Goal: Task Accomplishment & Management: Complete application form

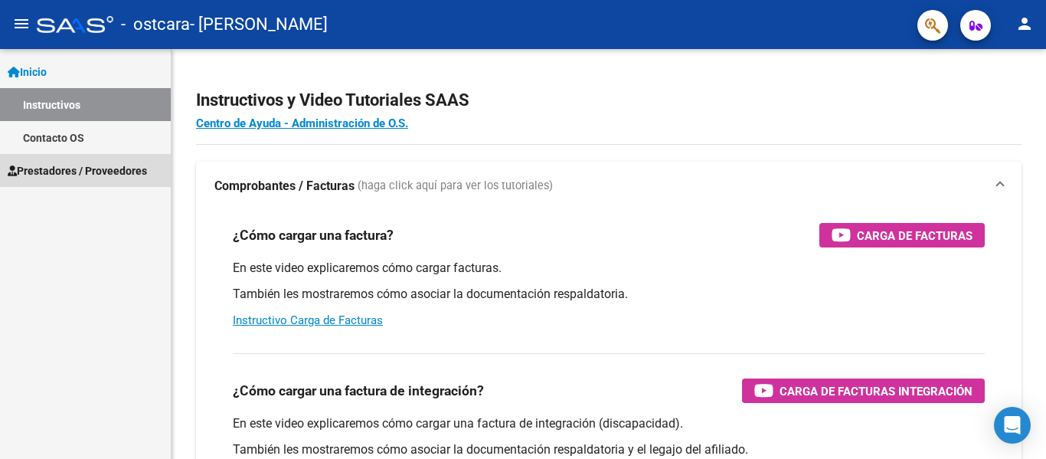
click at [122, 172] on span "Prestadores / Proveedores" at bounding box center [77, 170] width 139 height 17
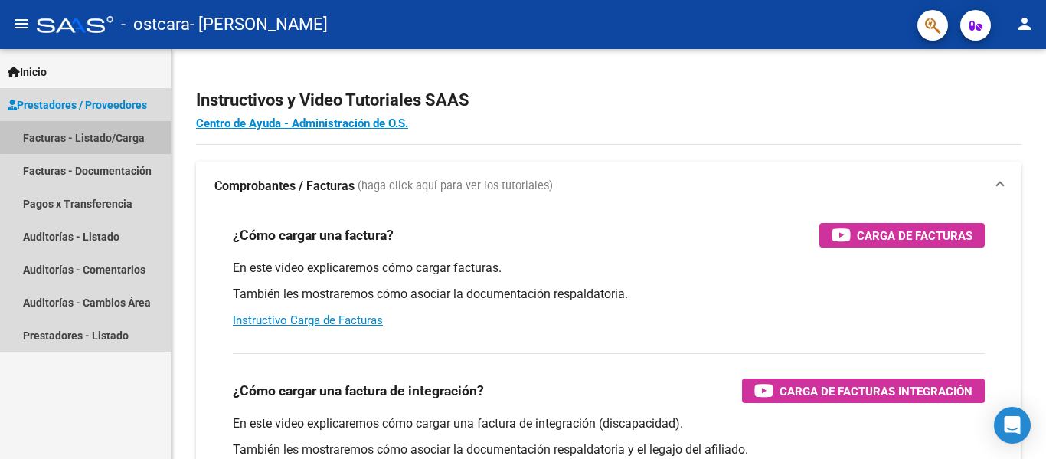
click at [103, 136] on link "Facturas - Listado/Carga" at bounding box center [85, 137] width 171 height 33
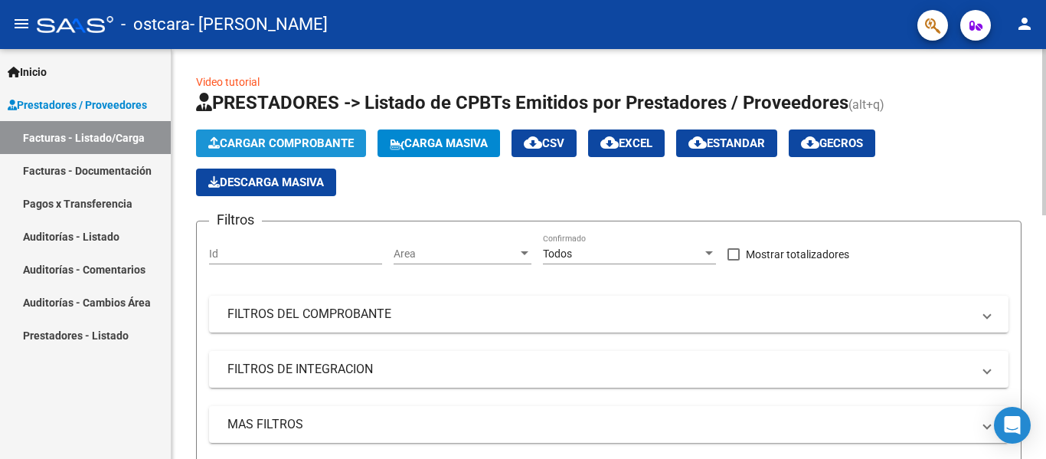
click at [298, 143] on span "Cargar Comprobante" at bounding box center [281, 143] width 146 height 14
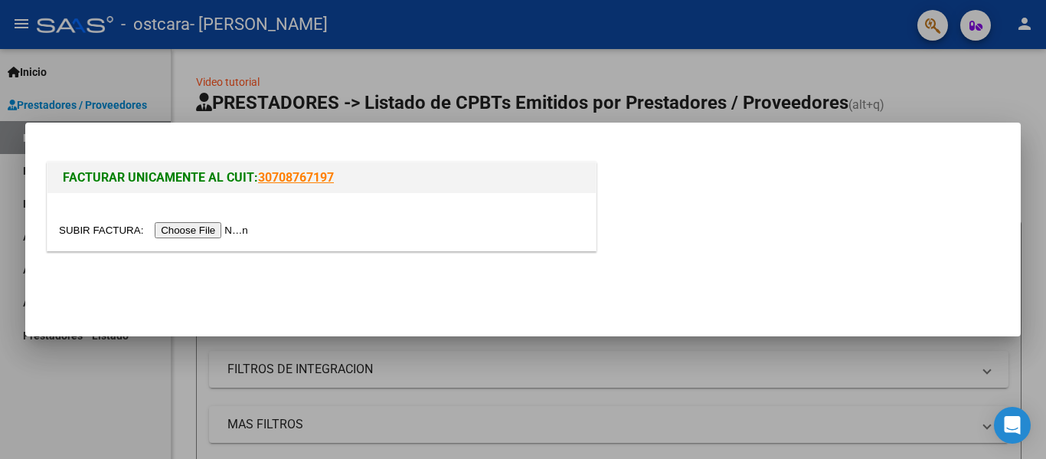
click at [244, 223] on input "file" at bounding box center [156, 230] width 194 height 16
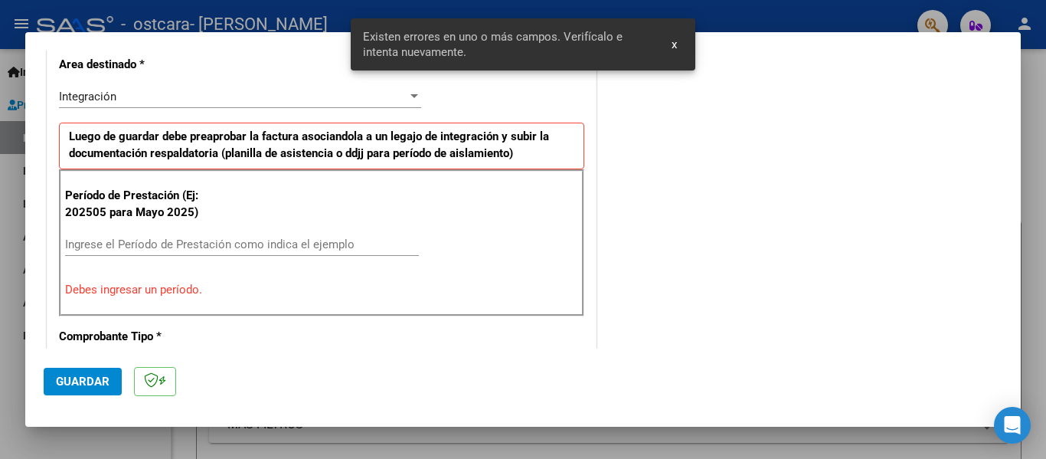
scroll to position [384, 0]
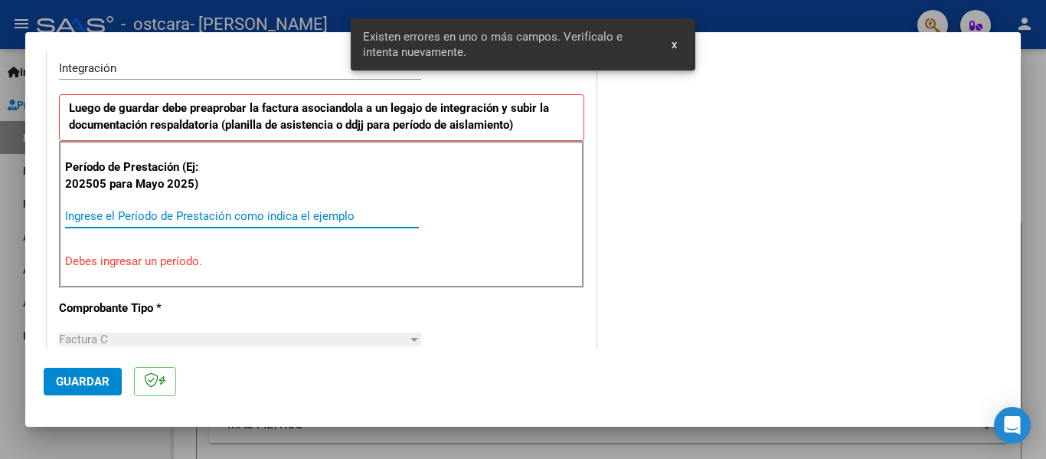
click at [328, 214] on input "Ingrese el Período de Prestación como indica el ejemplo" at bounding box center [242, 216] width 354 height 14
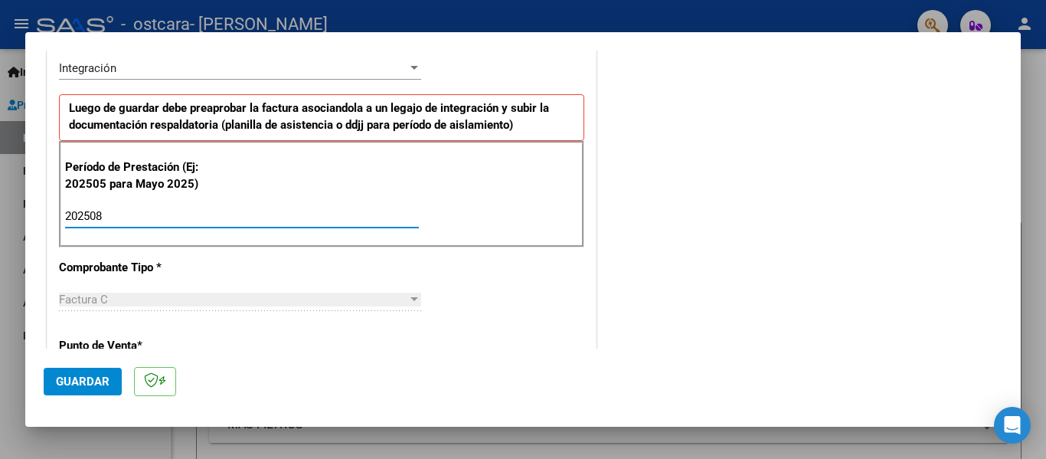
type input "202508"
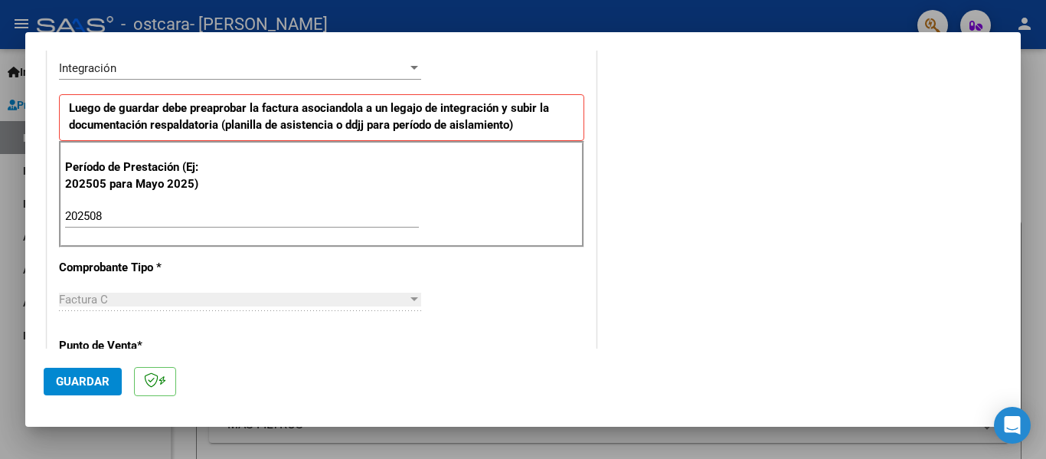
click at [1007, 172] on mat-dialog-content "COMPROBANTE VER COMPROBANTE El comprobante fue leído exitosamente. DATOS DEL CO…" at bounding box center [523, 200] width 996 height 298
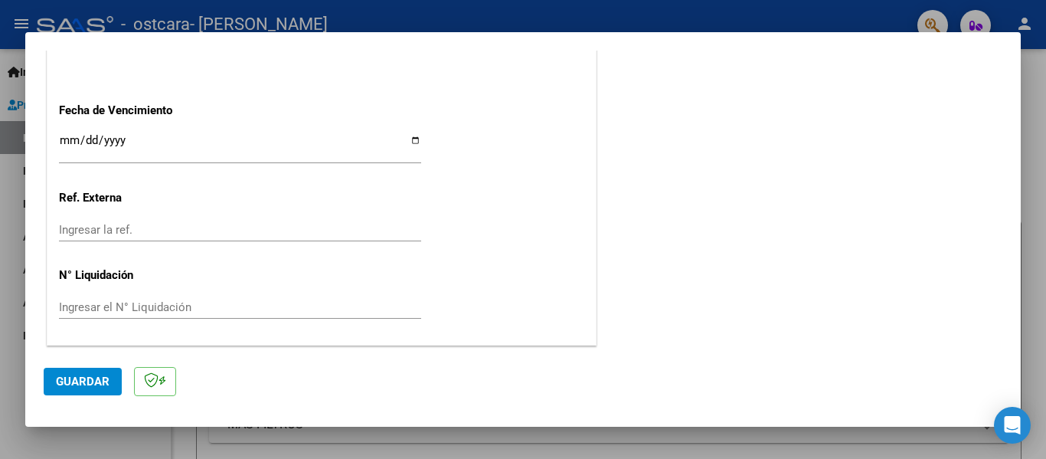
click at [82, 376] on span "Guardar" at bounding box center [83, 382] width 54 height 14
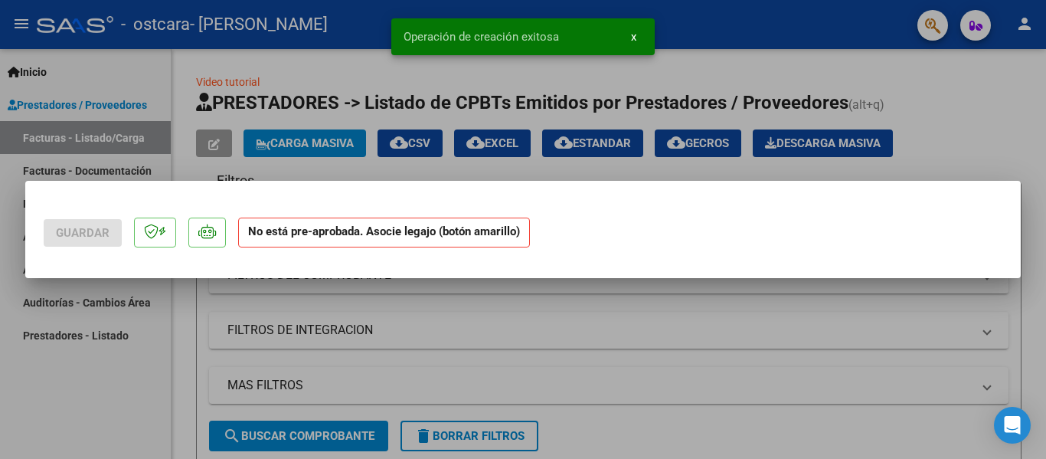
scroll to position [0, 0]
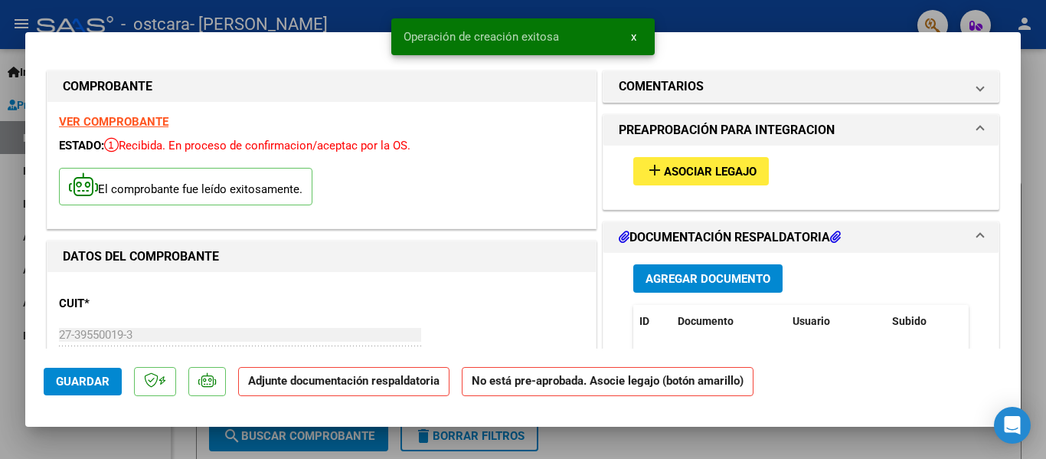
click at [712, 172] on span "Asociar Legajo" at bounding box center [710, 172] width 93 height 14
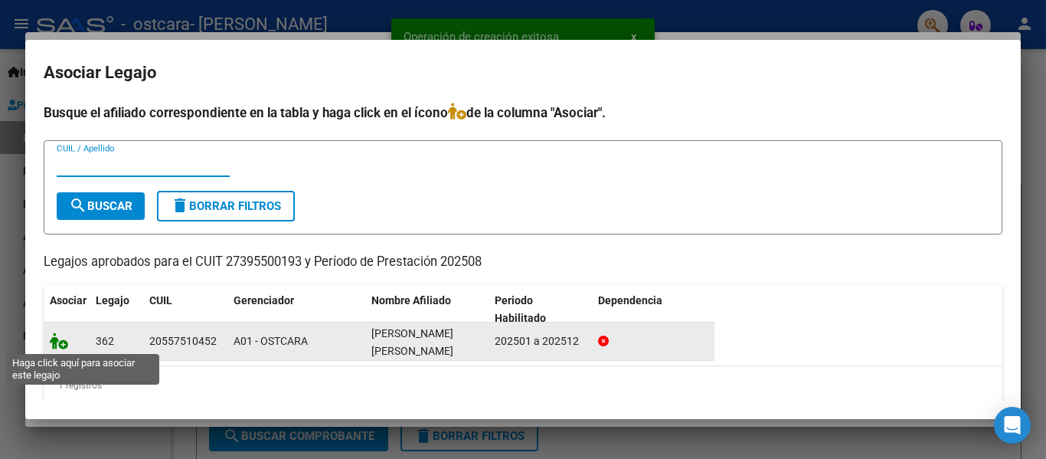
click at [62, 335] on icon at bounding box center [59, 340] width 18 height 17
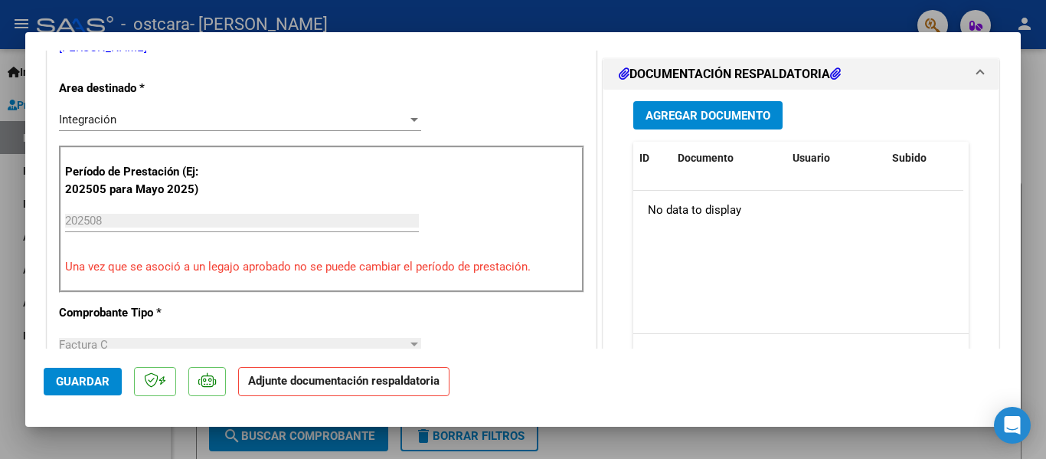
scroll to position [311, 0]
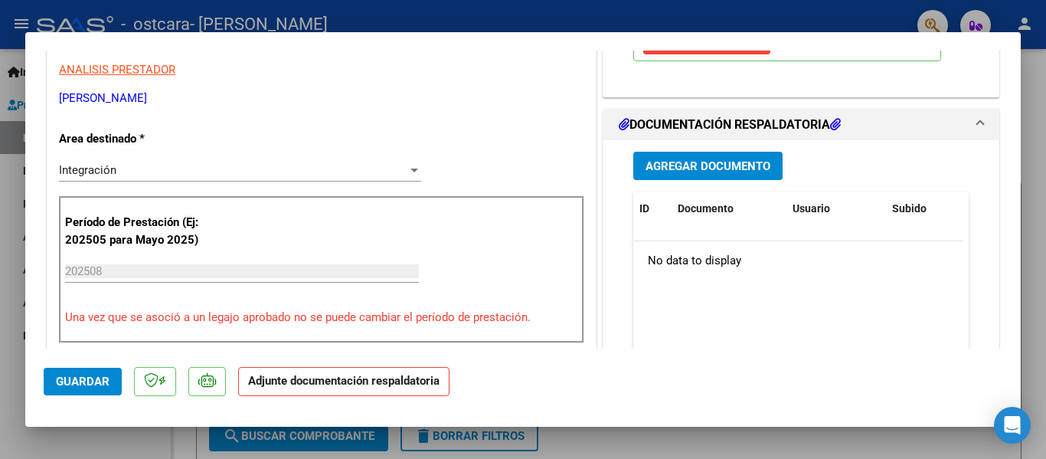
click at [717, 171] on span "Agregar Documento" at bounding box center [708, 166] width 125 height 14
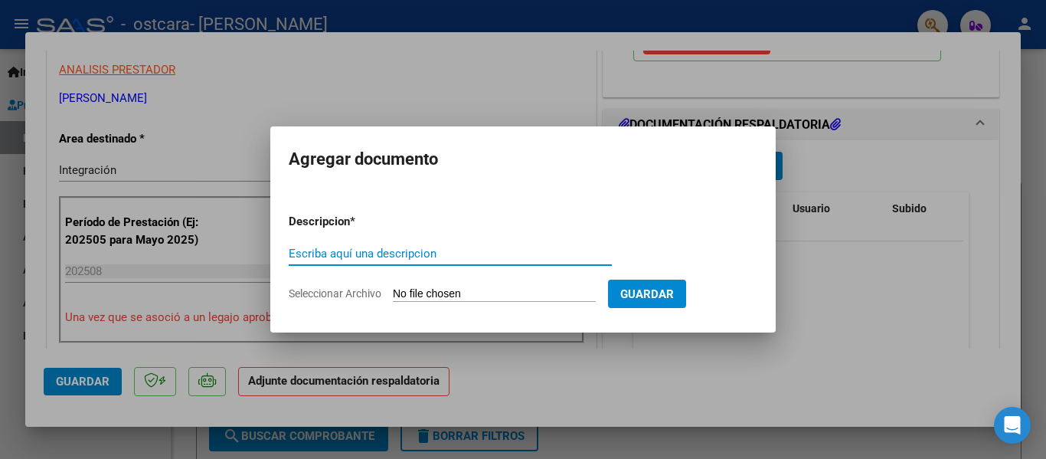
click at [477, 291] on input "Seleccionar Archivo" at bounding box center [494, 294] width 203 height 15
type input "C:\fakepath\Planilla [PERSON_NAME].pdf"
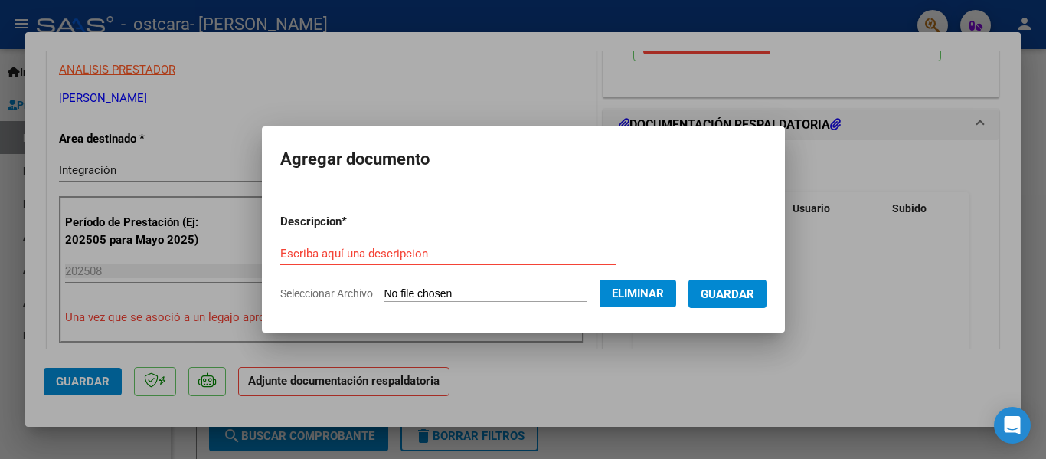
click at [430, 250] on input "Escriba aquí una descripcion" at bounding box center [448, 254] width 336 height 14
type input "PLANILLA [PERSON_NAME]"
click at [718, 297] on span "Guardar" at bounding box center [728, 294] width 54 height 14
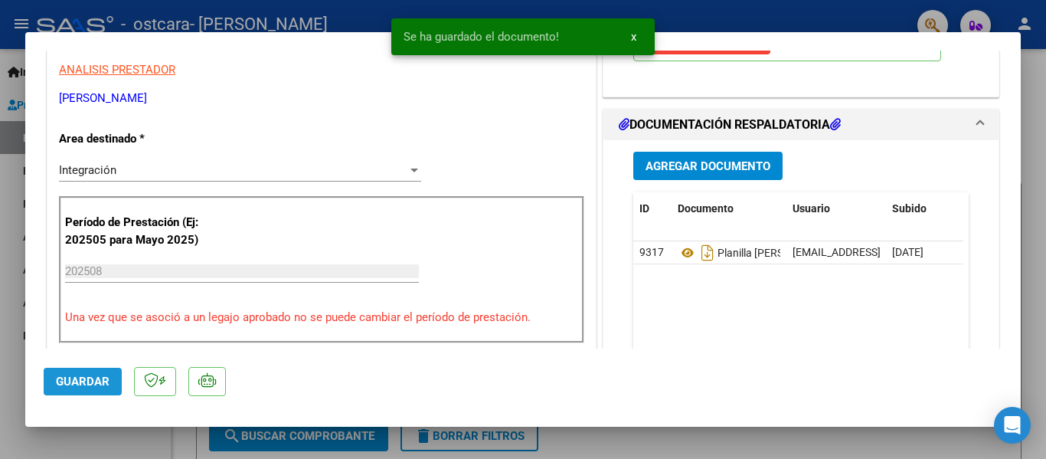
click at [77, 376] on span "Guardar" at bounding box center [83, 382] width 54 height 14
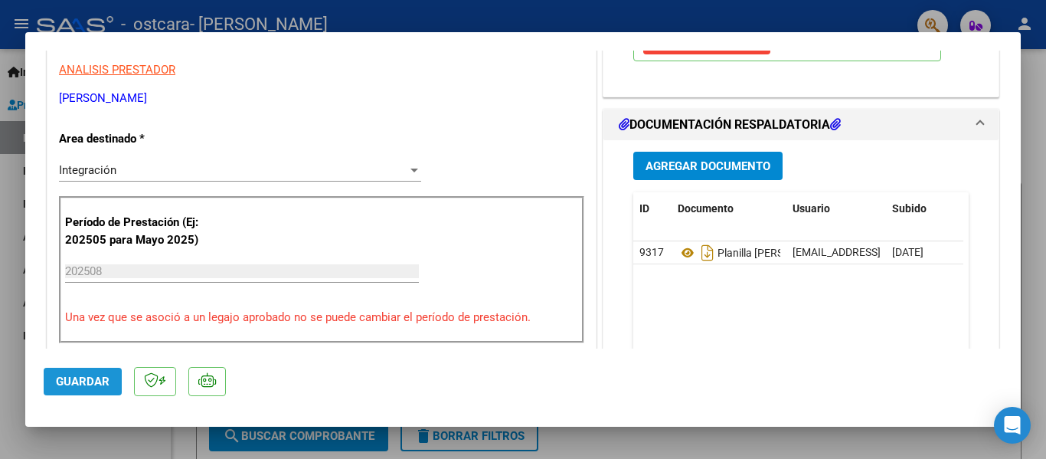
click at [106, 377] on span "Guardar" at bounding box center [83, 382] width 54 height 14
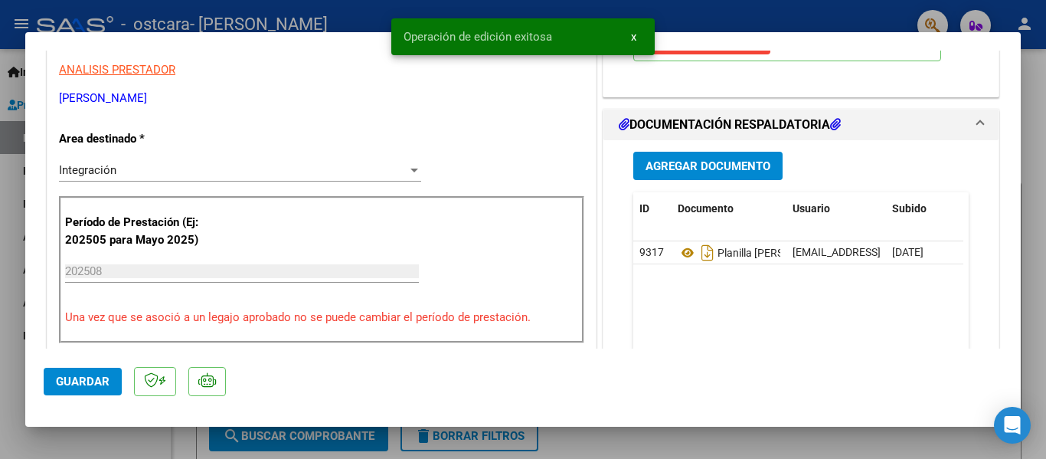
click at [107, 424] on mat-dialog-container "COMPROBANTE VER COMPROBANTE ESTADO: Recibida. En proceso de confirmacion/acepta…" at bounding box center [523, 229] width 996 height 395
click at [1046, 174] on div at bounding box center [523, 229] width 1046 height 459
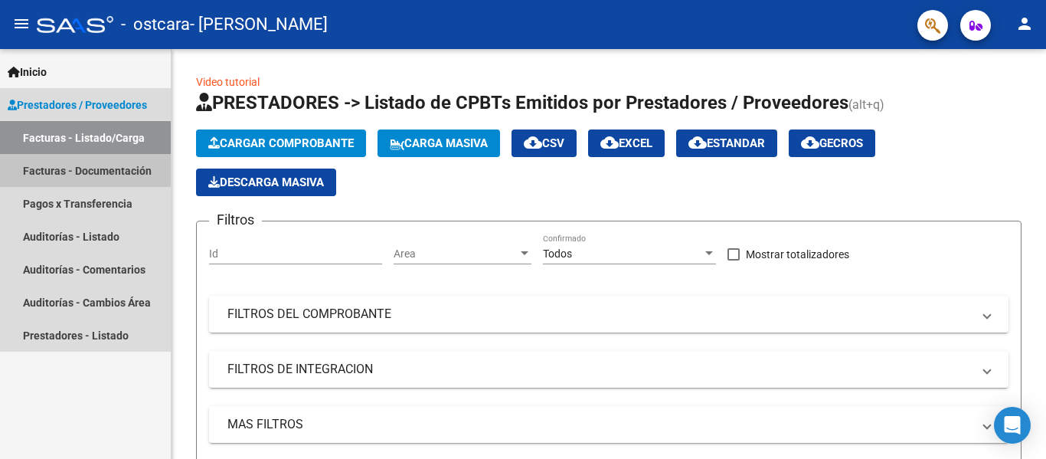
click at [79, 169] on link "Facturas - Documentación" at bounding box center [85, 170] width 171 height 33
